Goal: Find specific page/section: Find specific page/section

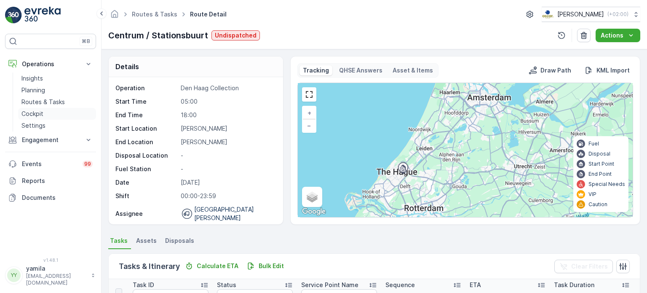
scroll to position [152, 0]
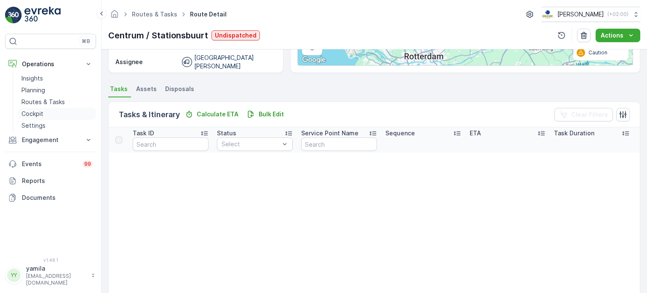
click at [35, 111] on p "Cockpit" at bounding box center [32, 114] width 22 height 8
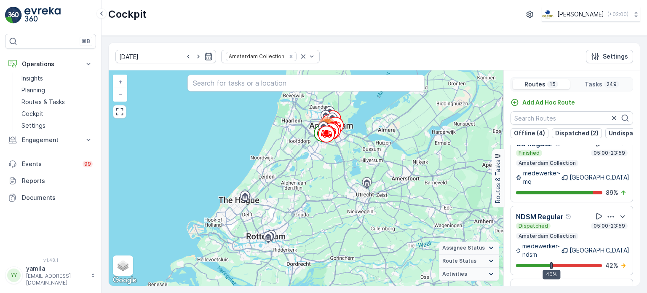
scroll to position [21, 0]
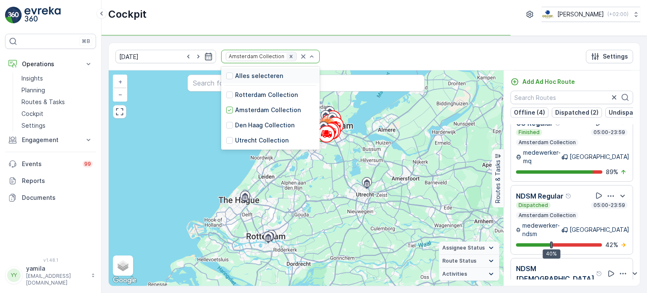
click at [290, 56] on icon "Remove Amsterdam Collection" at bounding box center [291, 56] width 3 height 3
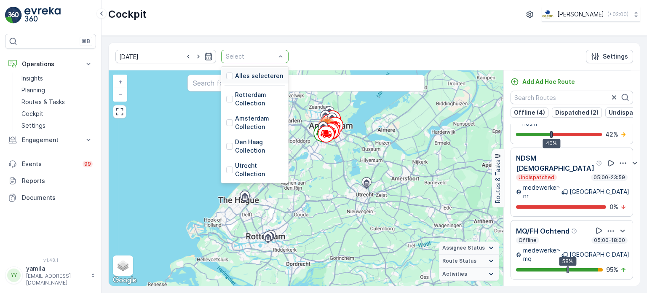
scroll to position [662, 0]
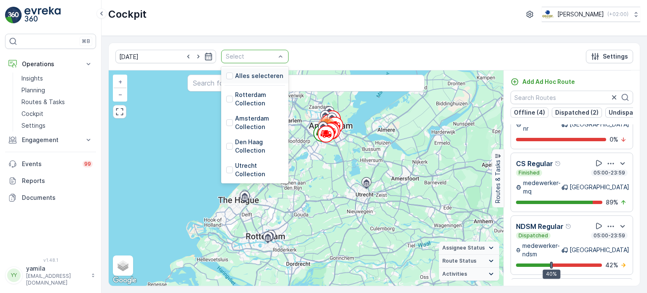
click at [273, 56] on div "Select" at bounding box center [254, 56] width 67 height 13
click at [226, 97] on div at bounding box center [229, 99] width 7 height 7
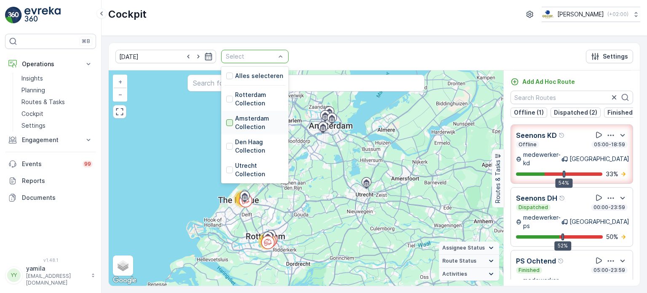
click at [226, 121] on div at bounding box center [229, 122] width 7 height 7
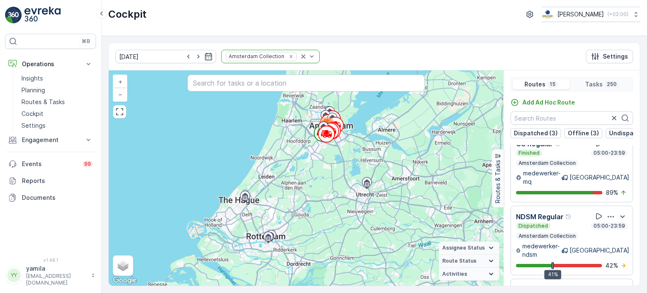
scroll to position [21, 0]
